Goal: Task Accomplishment & Management: Manage account settings

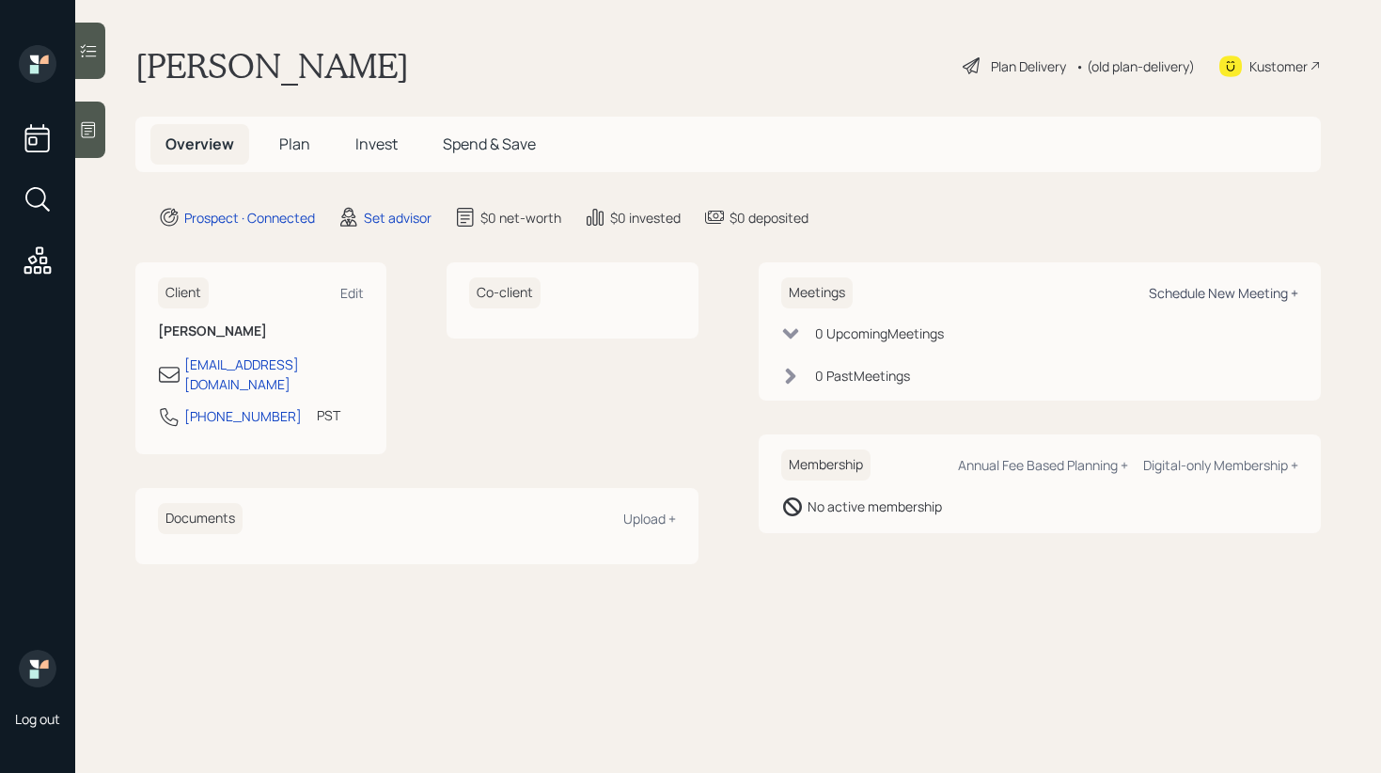
click at [1248, 297] on div "Schedule New Meeting +" at bounding box center [1222, 293] width 149 height 18
select select "round-robin"
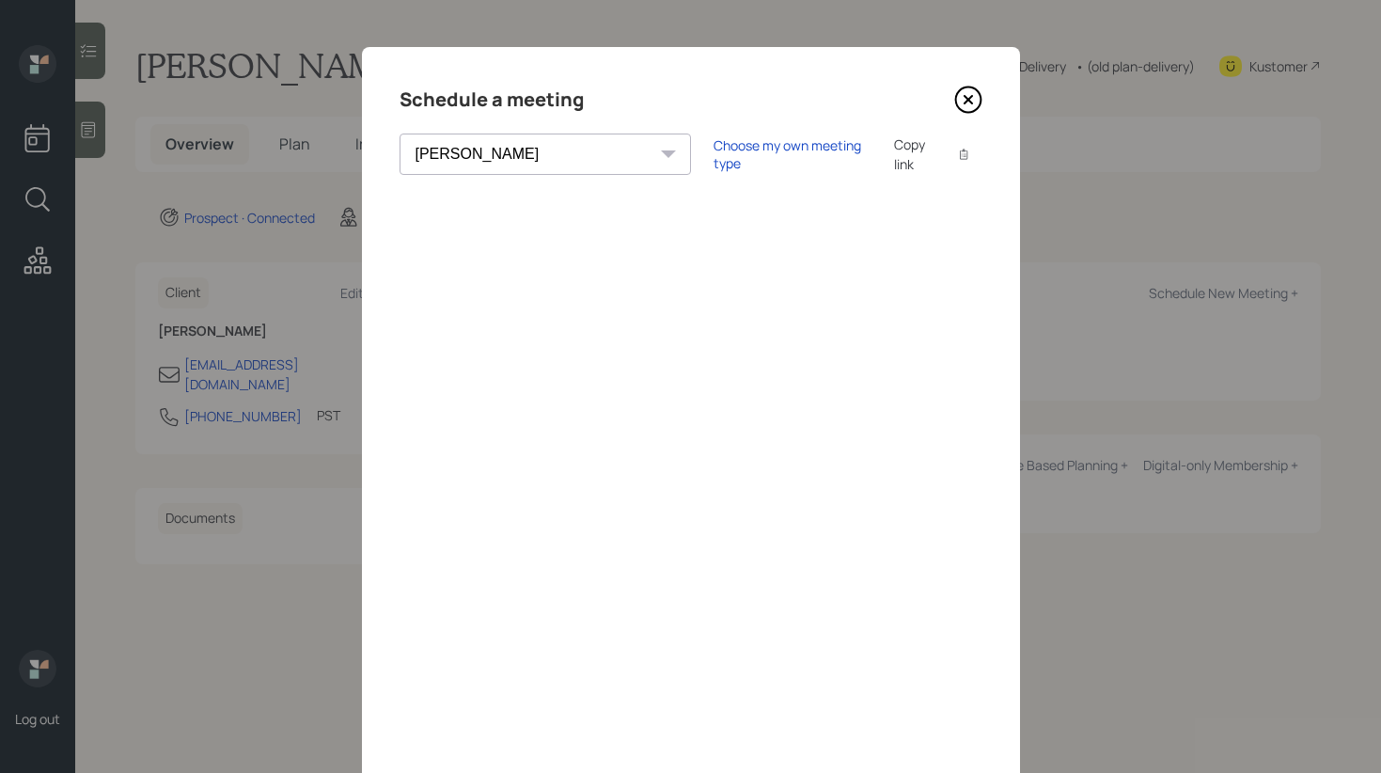
scroll to position [73, 0]
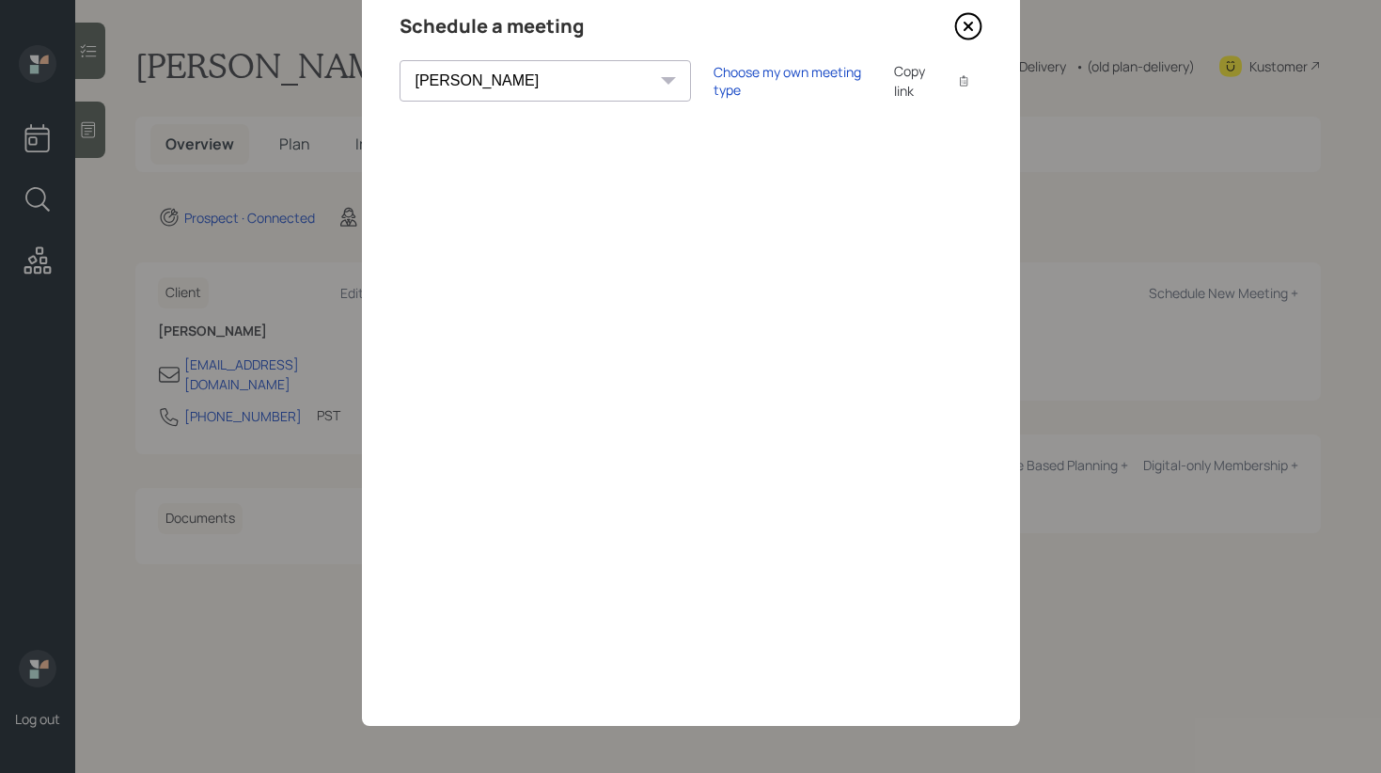
click at [964, 19] on icon at bounding box center [968, 26] width 28 height 28
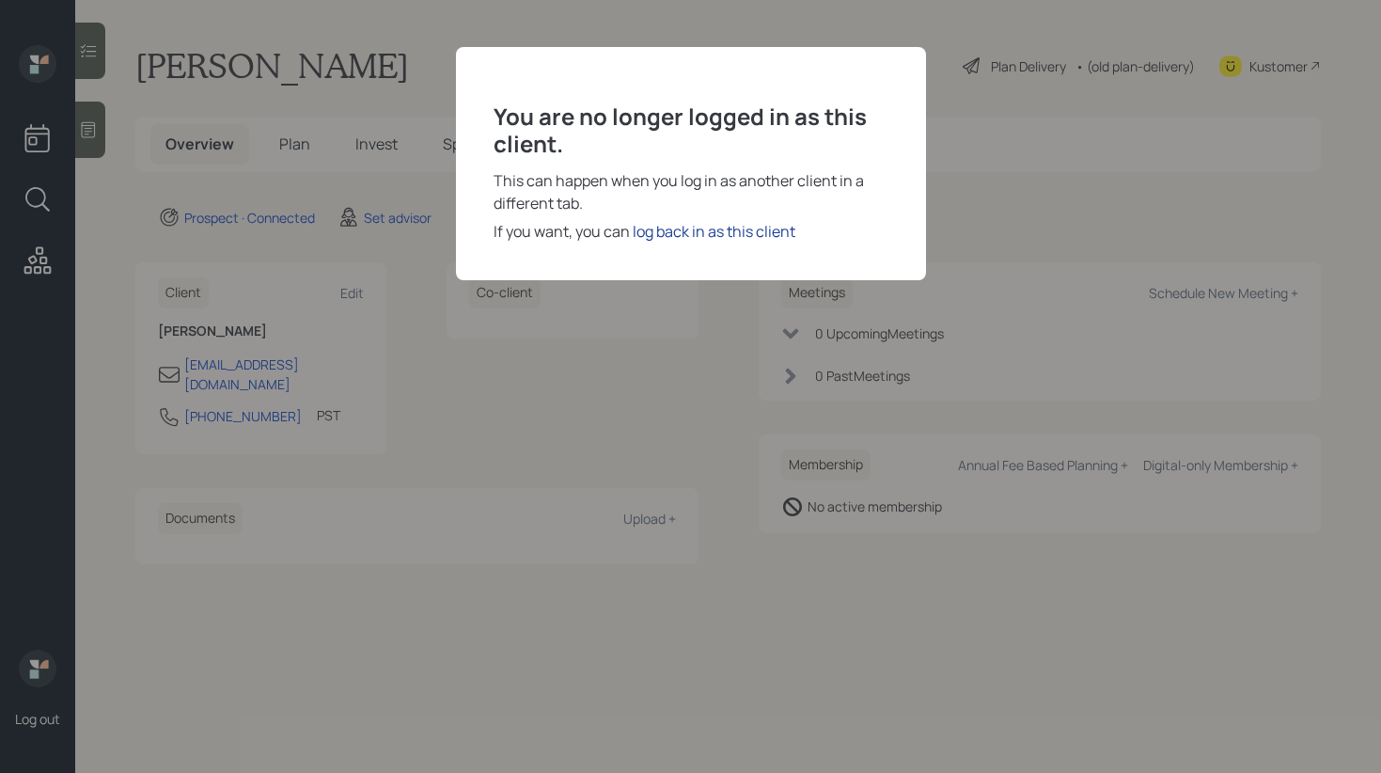
click at [731, 233] on div "log back in as this client" at bounding box center [713, 231] width 163 height 23
